Goal: Find specific page/section: Find specific page/section

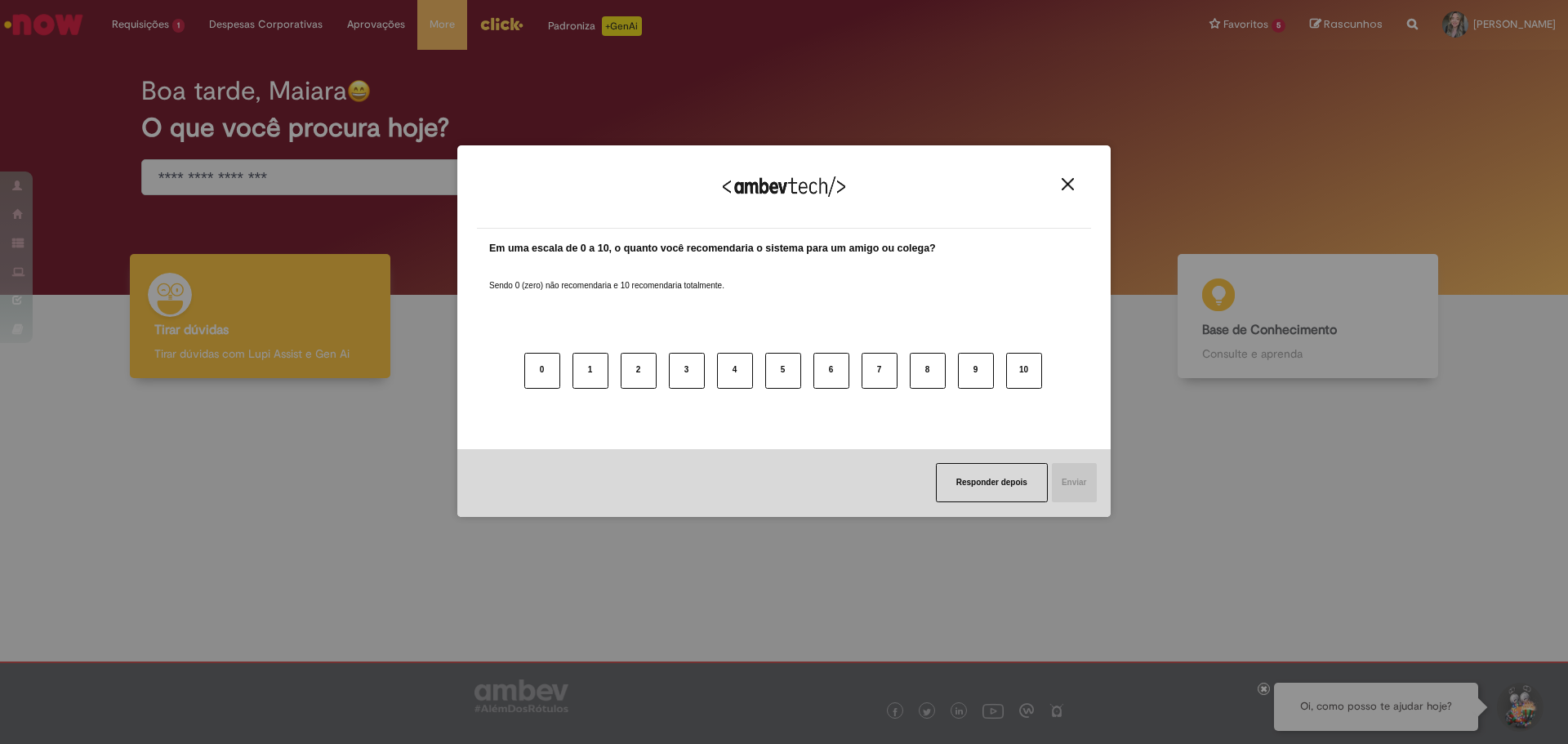
click at [1059, 178] on button "Close" at bounding box center [1068, 185] width 22 height 14
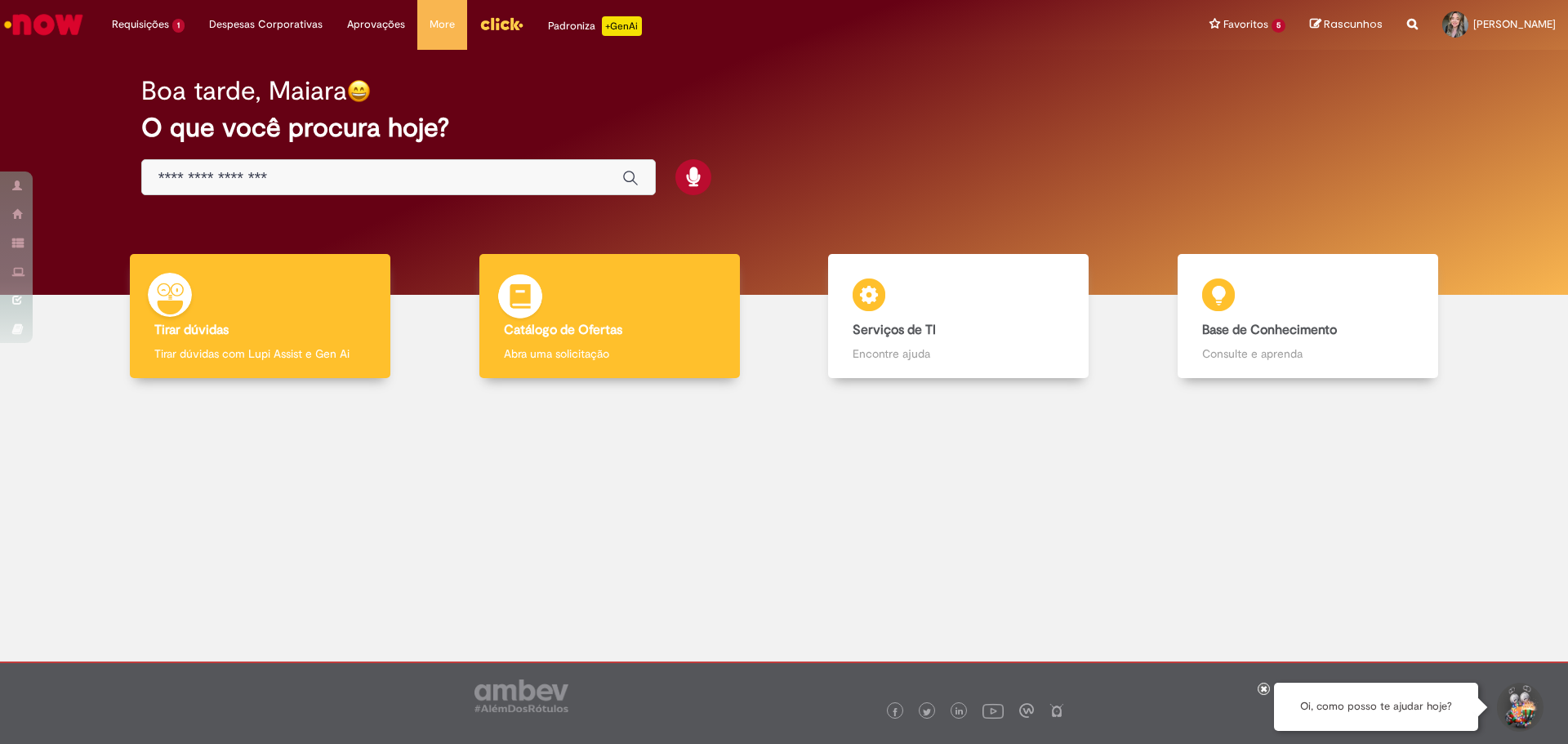
drag, startPoint x: 631, startPoint y: 338, endPoint x: 534, endPoint y: 345, distance: 97.3
click at [631, 338] on div "Catálogo de Ofertas Catálogo de Ofertas Abra uma solicitação" at bounding box center [609, 315] width 261 height 125
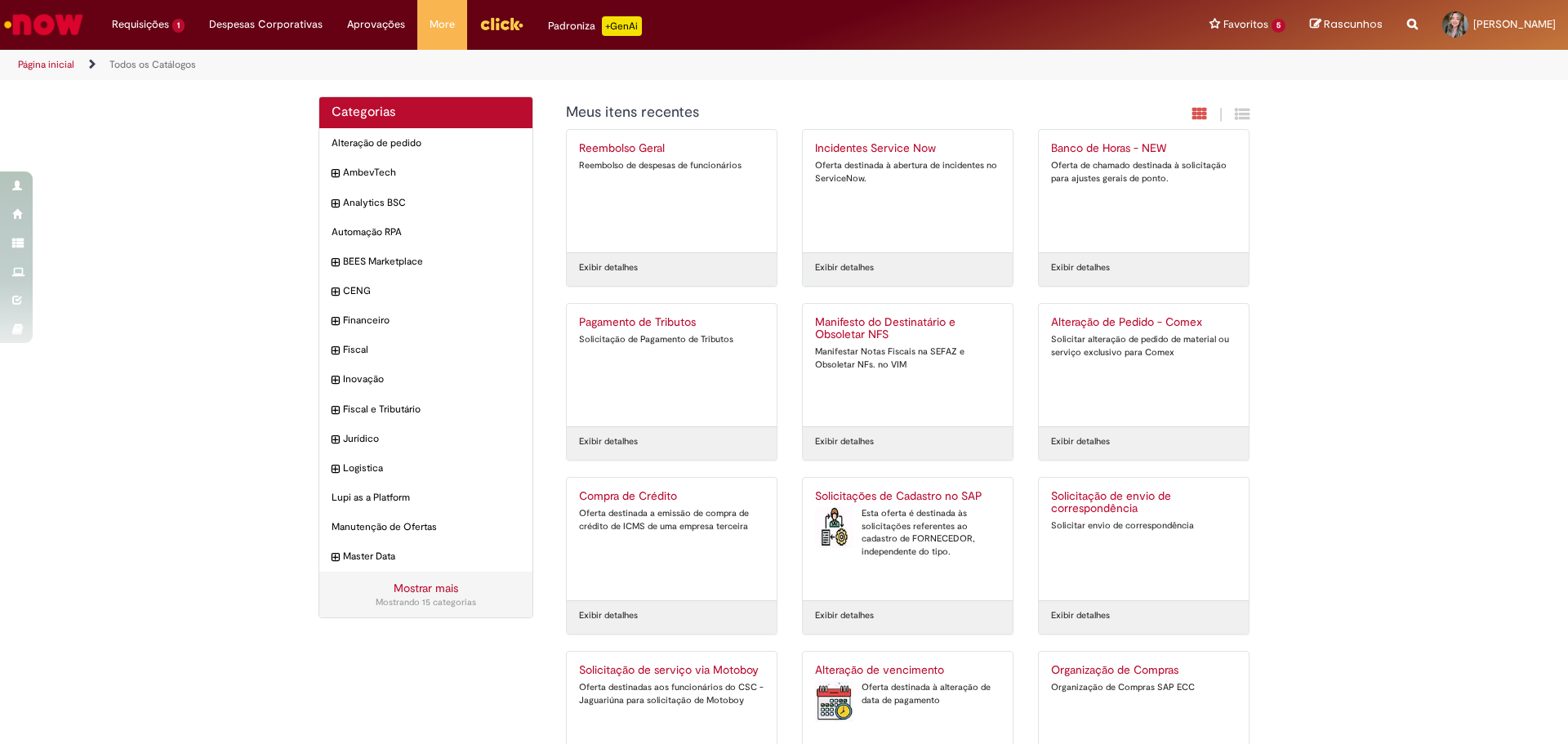
click at [69, 24] on img "Ir para a Homepage" at bounding box center [43, 24] width 84 height 33
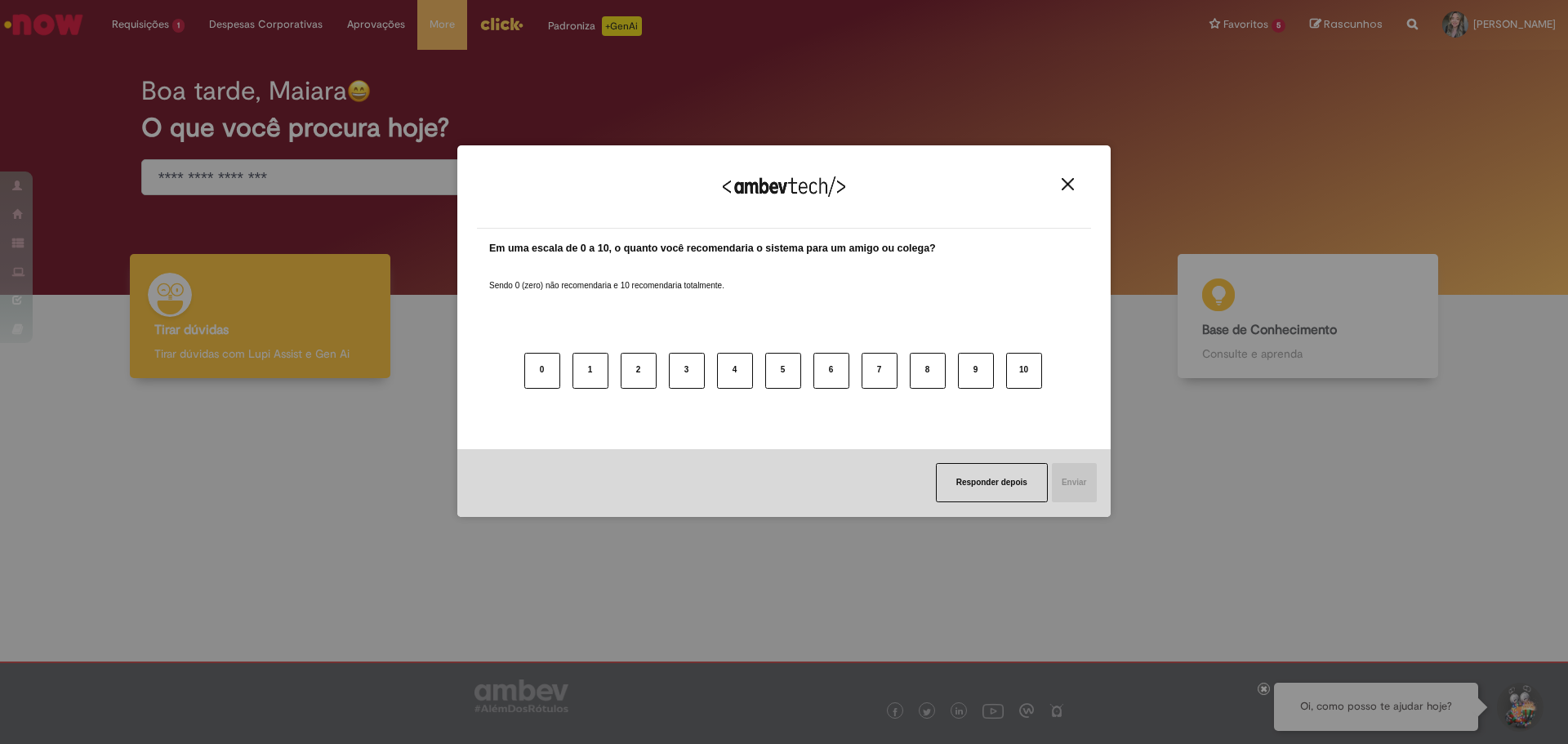
drag, startPoint x: 1065, startPoint y: 178, endPoint x: 688, endPoint y: 172, distance: 377.0
click at [1065, 179] on img "Close" at bounding box center [1068, 184] width 12 height 12
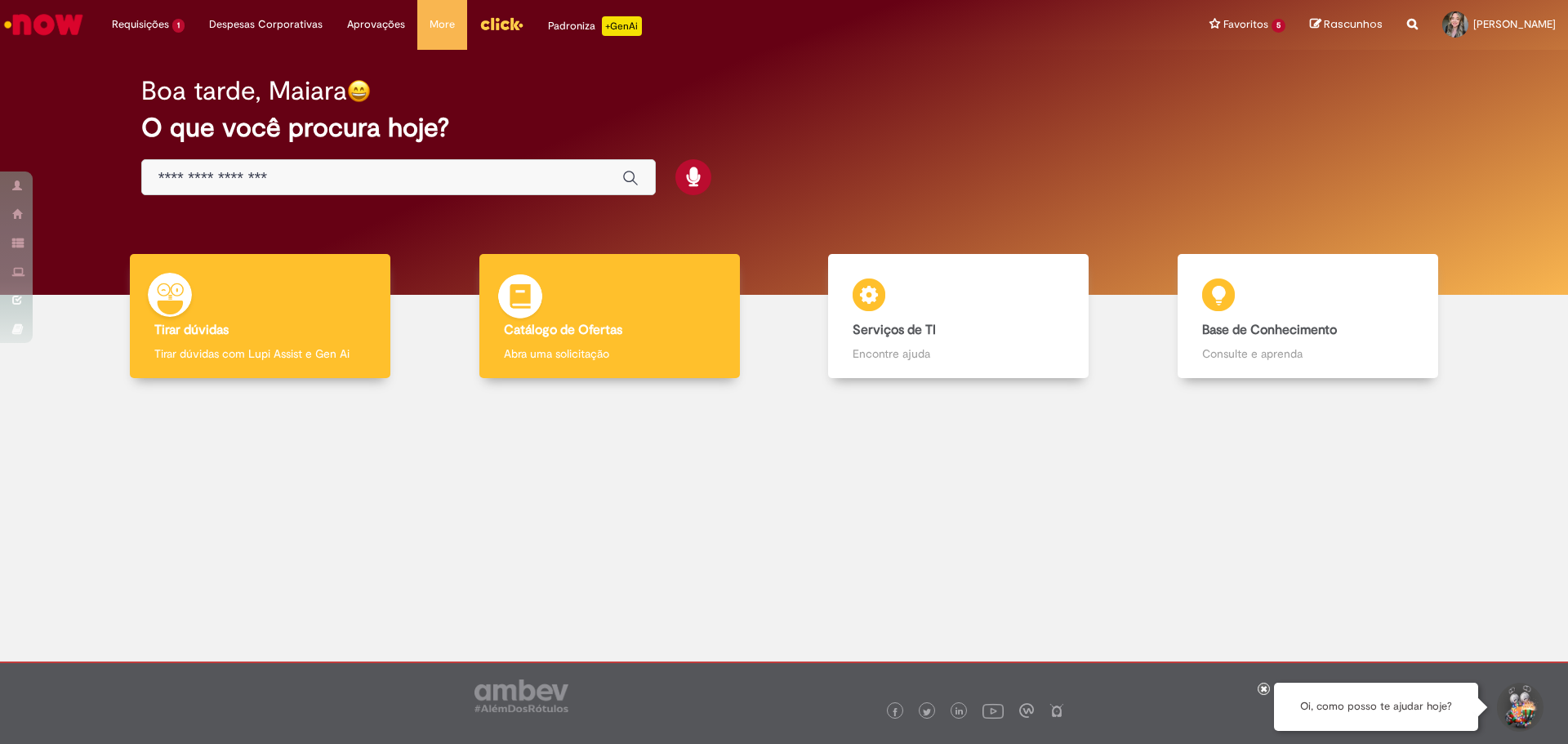
click at [691, 340] on div "Catálogo de Ofertas Catálogo de Ofertas Abra uma solicitação" at bounding box center [609, 315] width 261 height 125
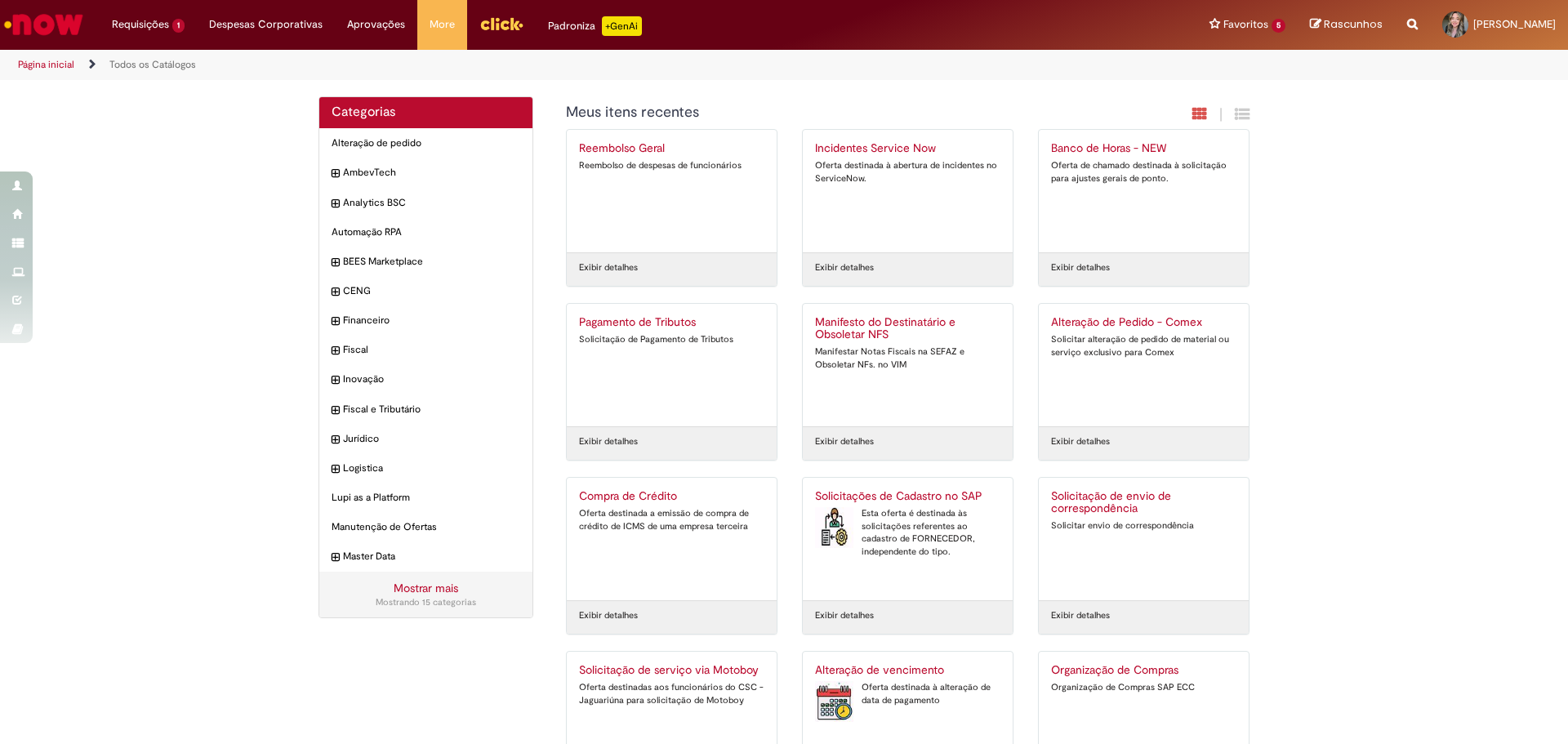
click at [493, 29] on img "Menu Cabeçalho" at bounding box center [501, 24] width 44 height 25
click at [58, 58] on link "Página inicial" at bounding box center [46, 65] width 57 height 13
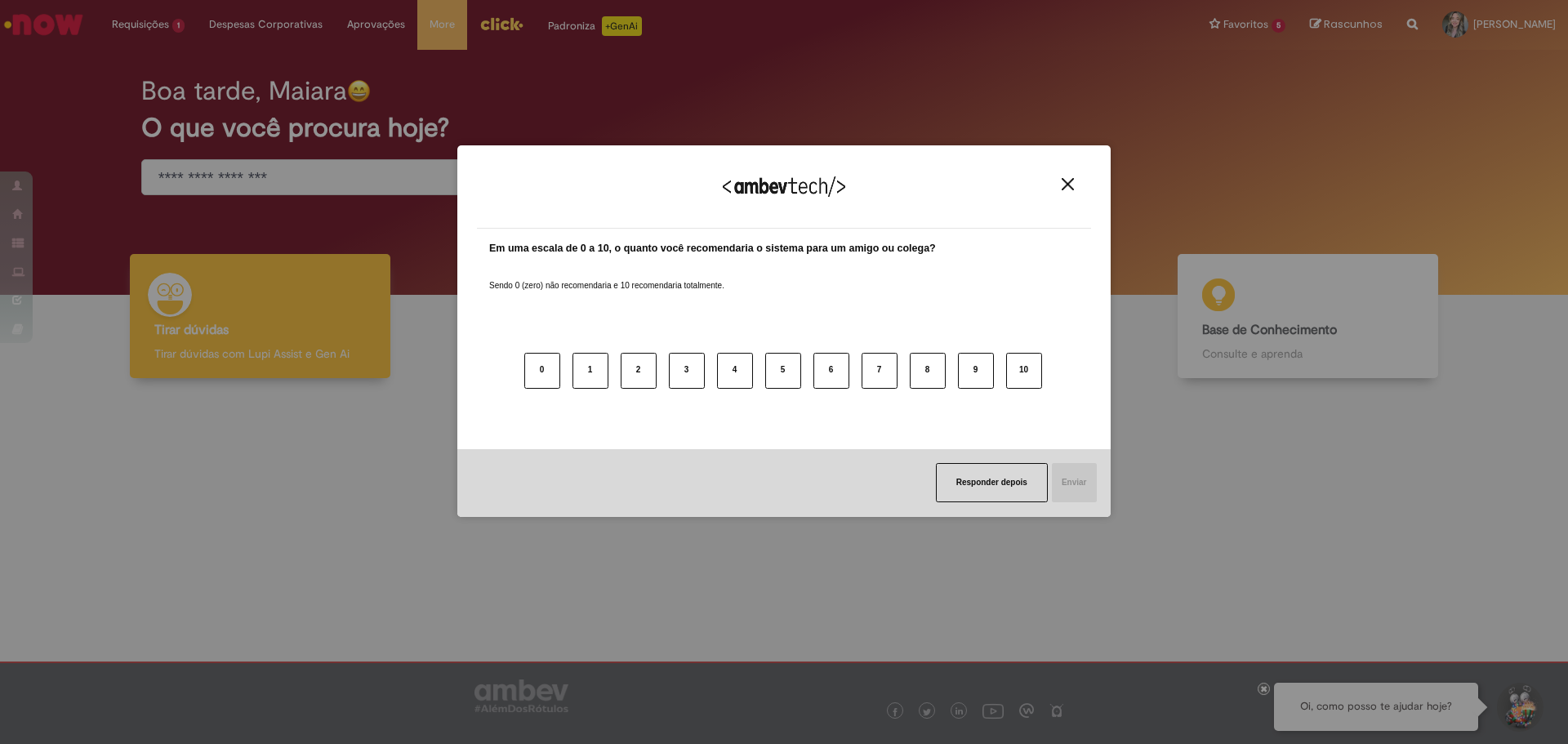
click at [1069, 191] on button "Close" at bounding box center [1068, 185] width 22 height 14
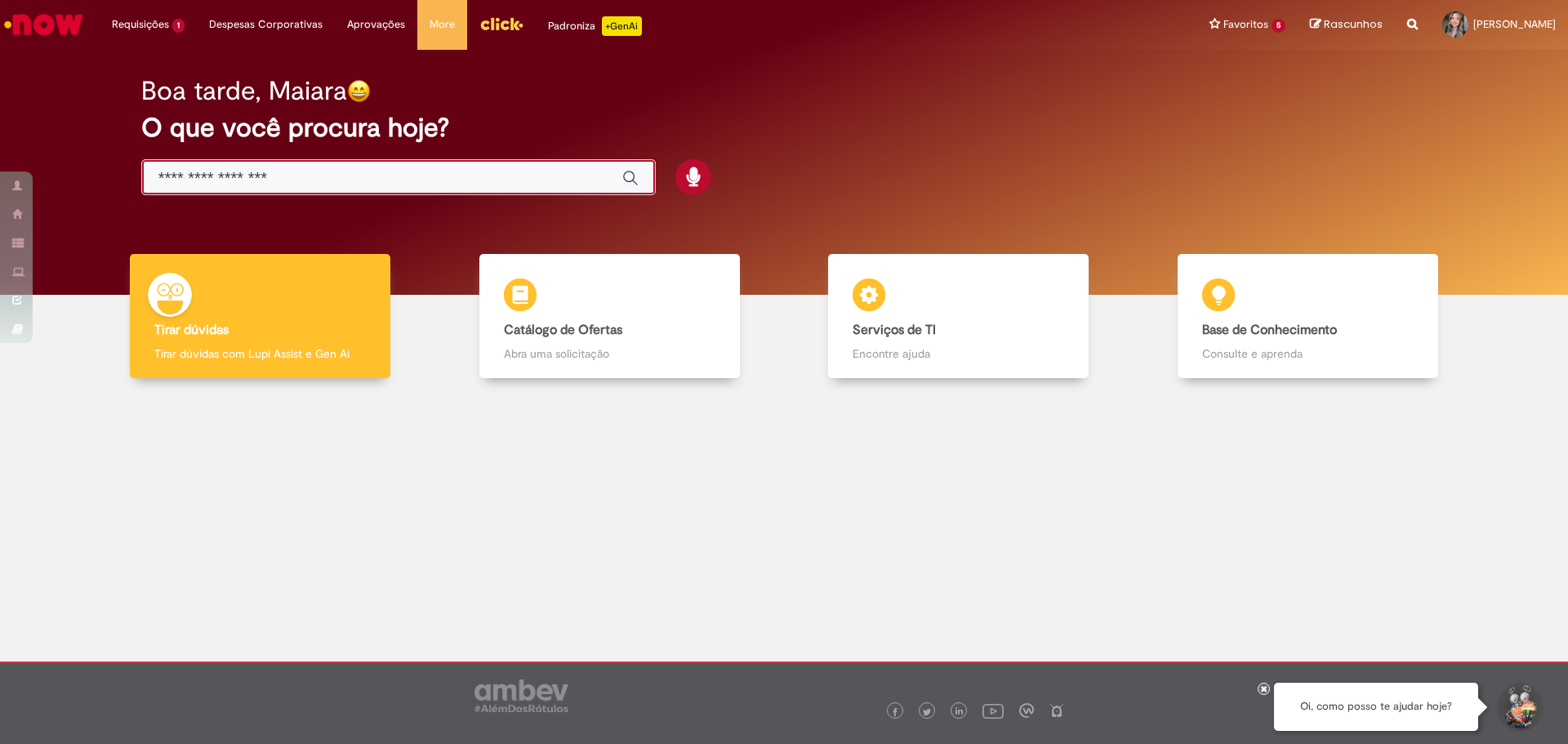
click at [362, 171] on input "Basta digitar aqui" at bounding box center [382, 178] width 447 height 19
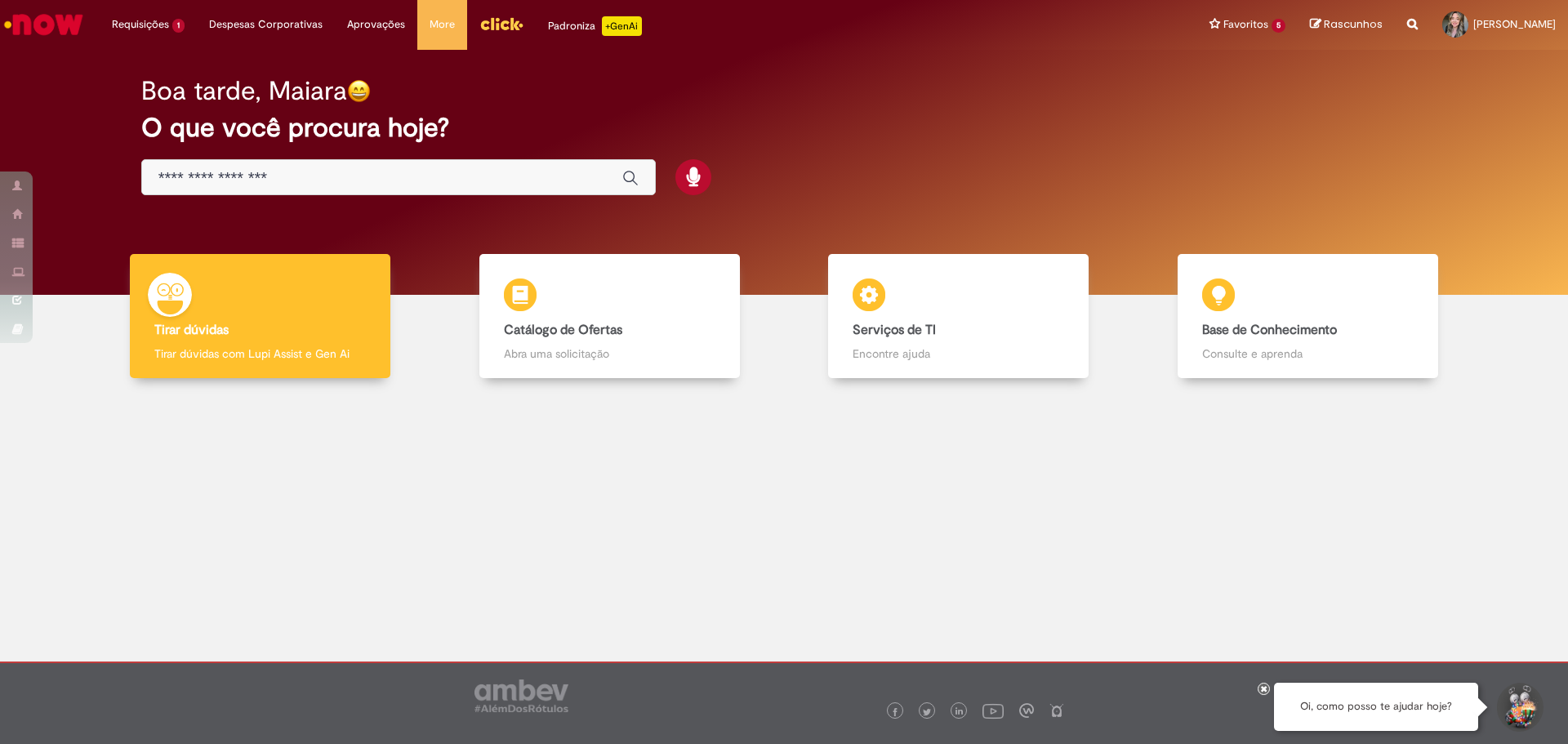
drag, startPoint x: 247, startPoint y: 610, endPoint x: 267, endPoint y: 599, distance: 22.8
click at [254, 606] on div at bounding box center [784, 517] width 1544 height 253
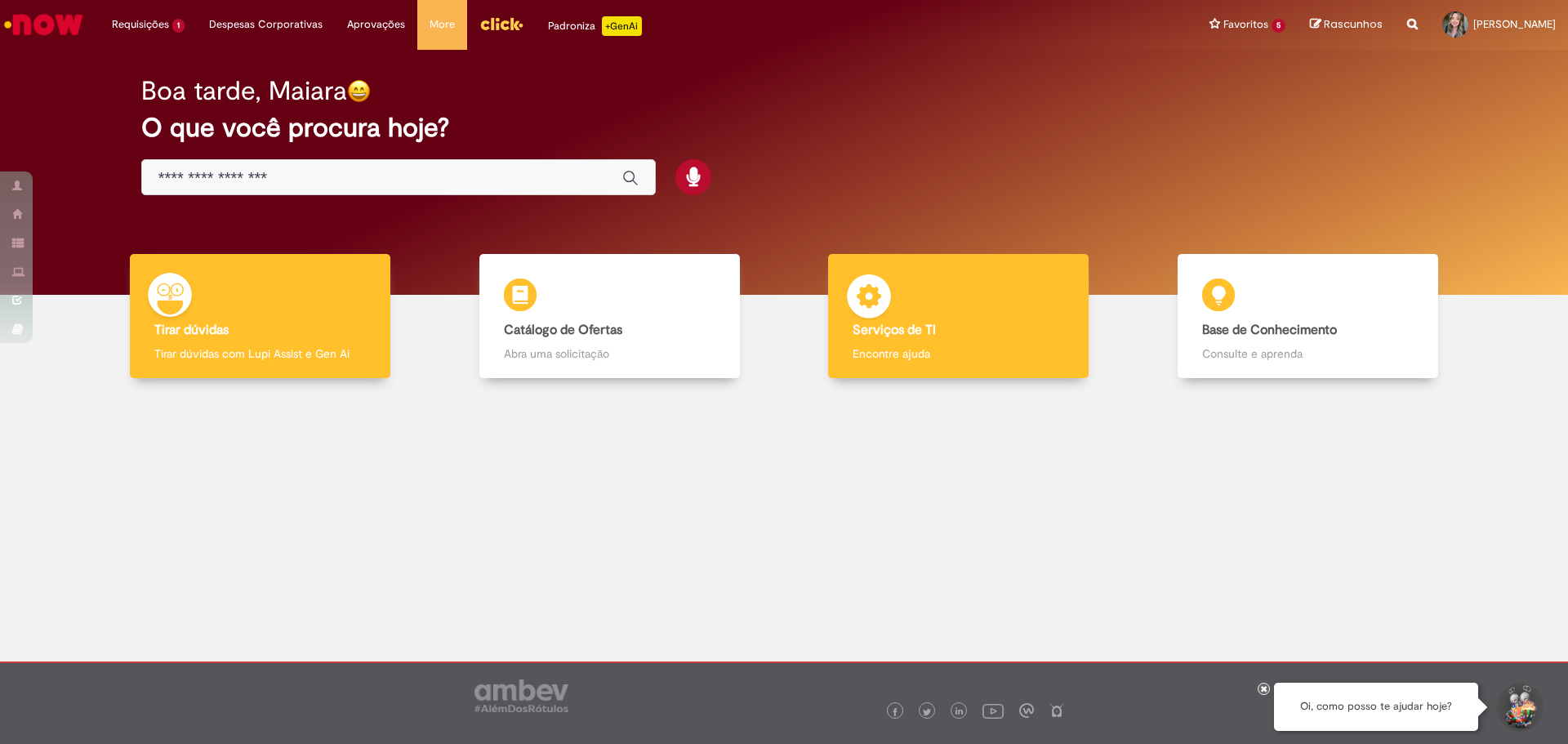
click at [927, 322] on b "Serviços de TI" at bounding box center [894, 330] width 83 height 16
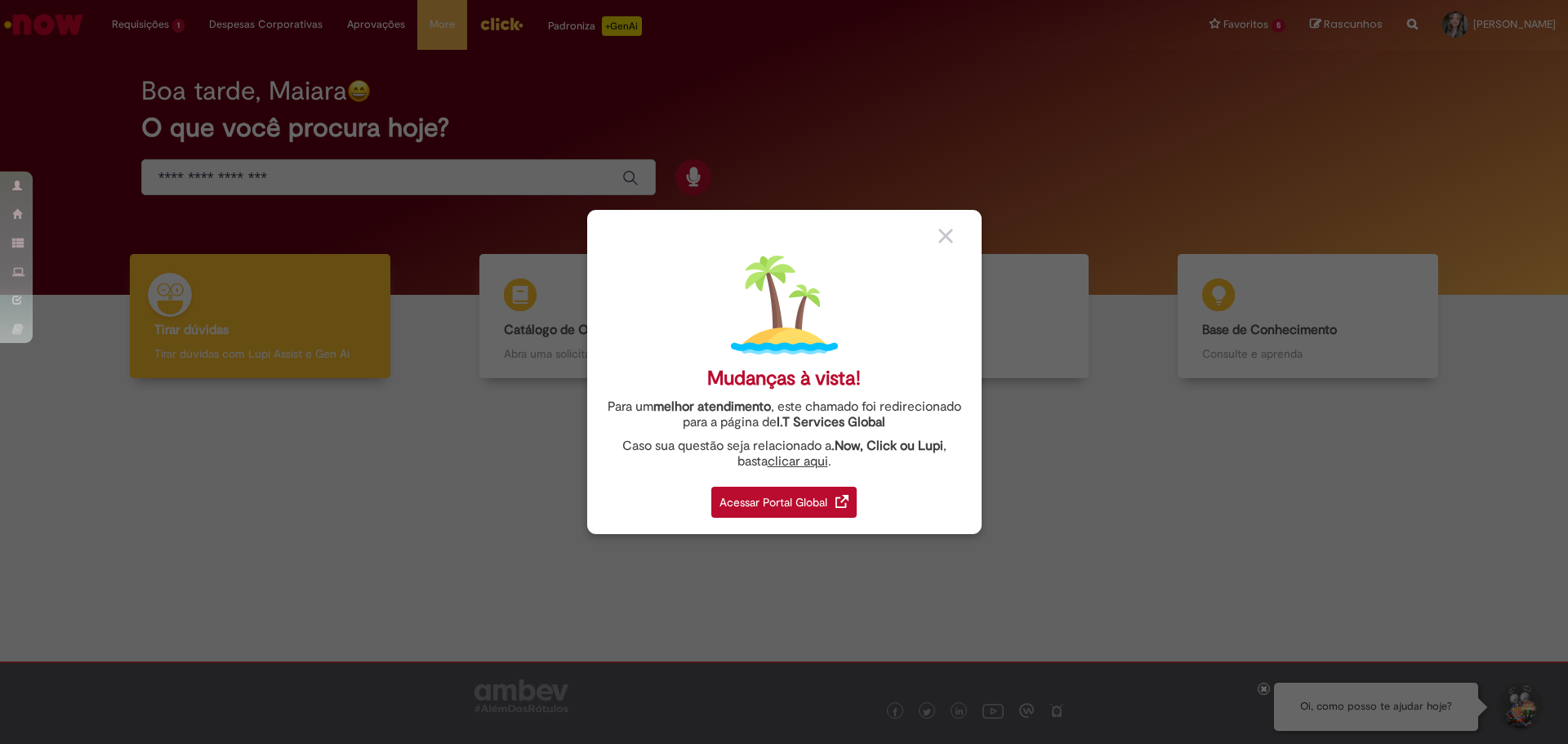
click at [790, 512] on div "Acessar Portal Global" at bounding box center [784, 502] width 146 height 31
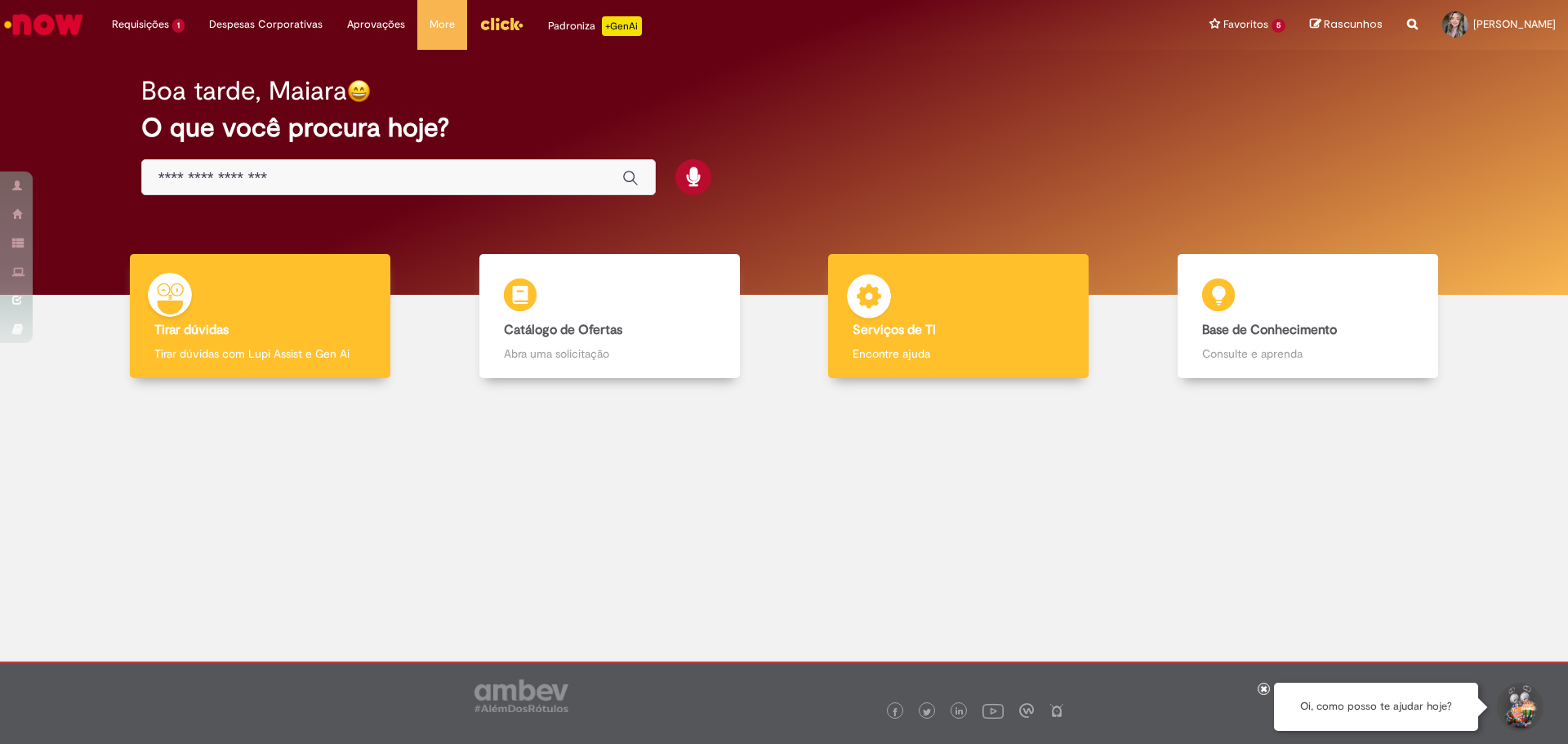
click at [916, 310] on div "Serviços de TI Serviços de TI Encontre ajuda" at bounding box center [958, 315] width 261 height 125
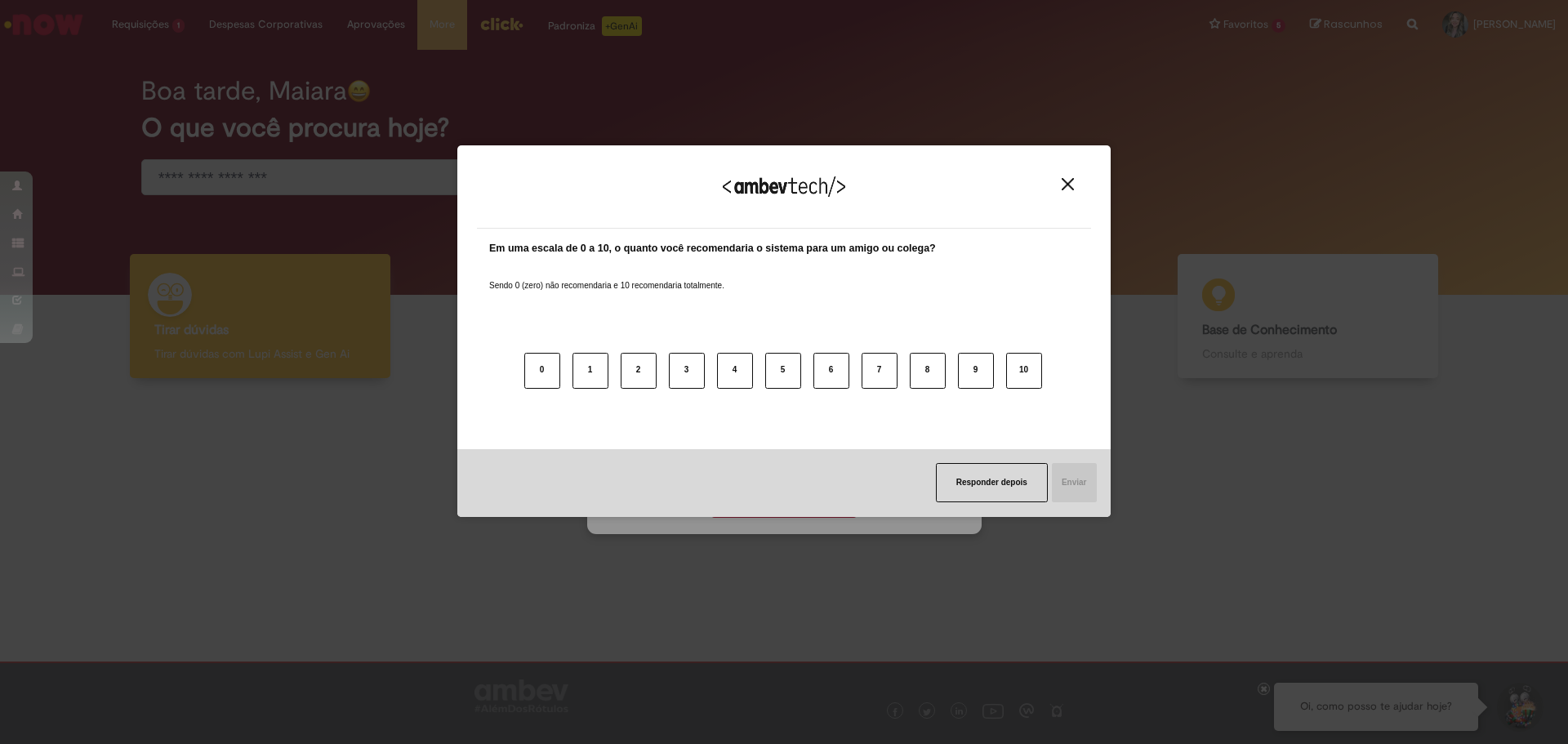
click at [1062, 188] on img "Close" at bounding box center [1068, 184] width 12 height 12
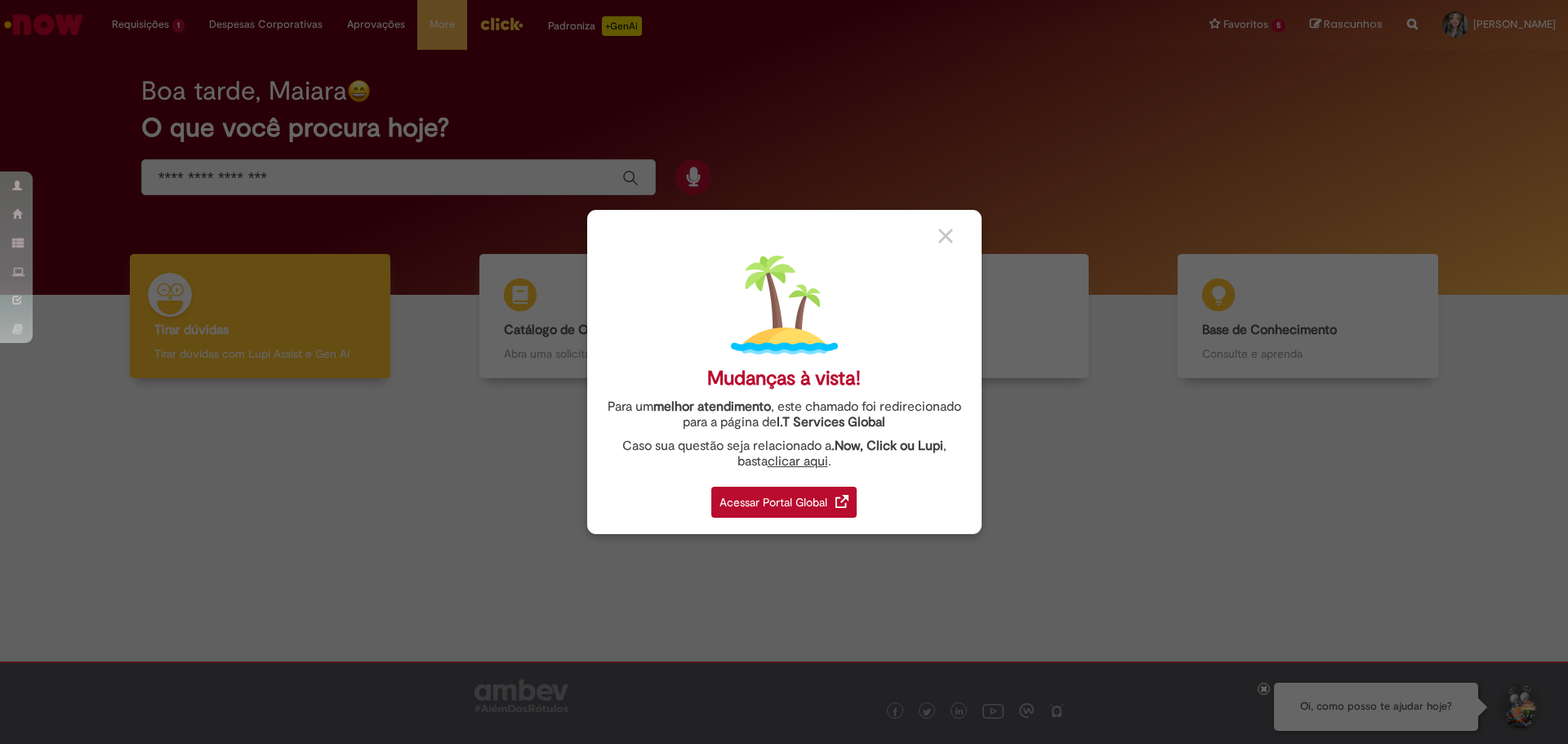
click at [799, 493] on div "Acessar Portal Global" at bounding box center [784, 502] width 146 height 31
